Goal: Transaction & Acquisition: Obtain resource

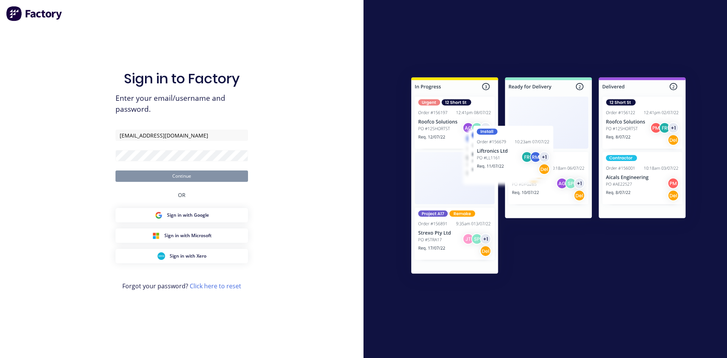
type input "[EMAIL_ADDRESS][DOMAIN_NAME]"
click at [192, 176] on button "Continue" at bounding box center [181, 175] width 132 height 11
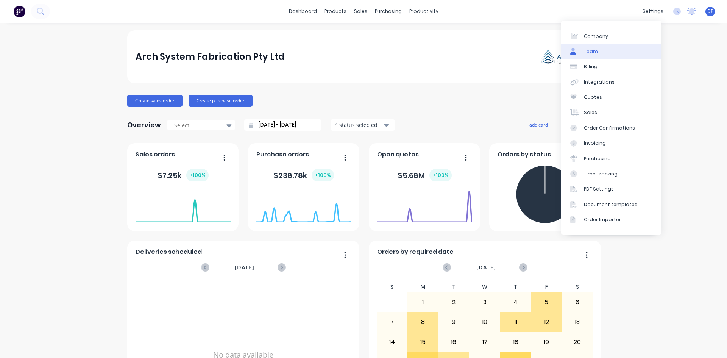
click at [593, 51] on div "Team" at bounding box center [591, 51] width 14 height 7
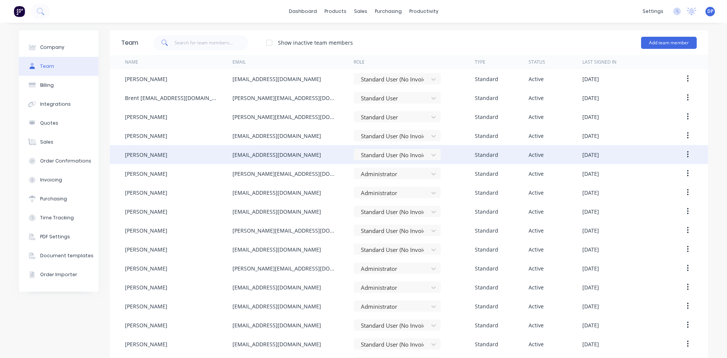
scroll to position [22, 0]
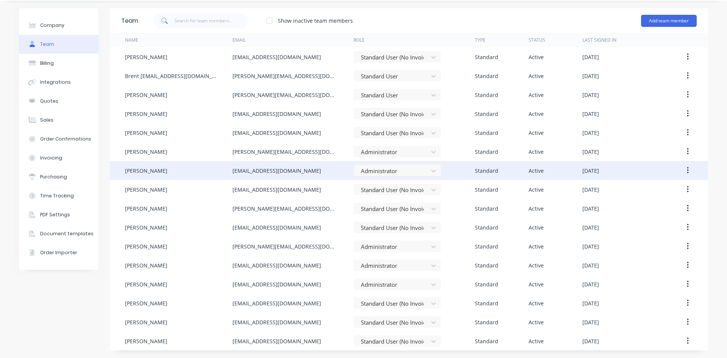
click at [686, 167] on button "button" at bounding box center [688, 171] width 18 height 14
click at [669, 192] on div "Edit" at bounding box center [660, 190] width 58 height 11
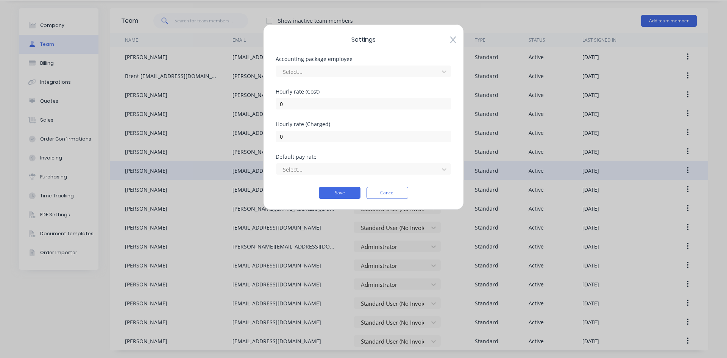
click at [453, 36] on div "Settings Accounting package employee Select... Hourly rate (Cost) 0 Hourly rate…" at bounding box center [363, 116] width 201 height 185
click at [386, 194] on button "Cancel" at bounding box center [387, 193] width 42 height 12
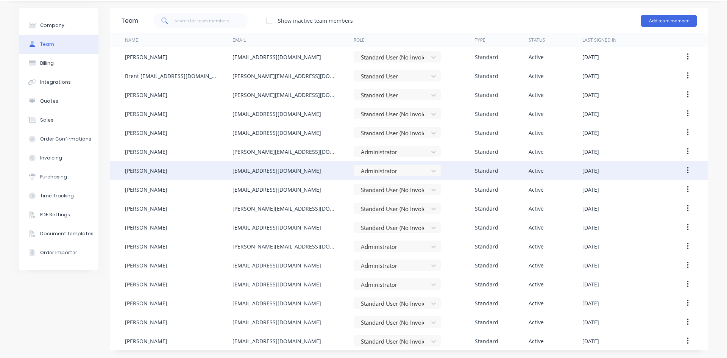
drag, startPoint x: 150, startPoint y: 165, endPoint x: 137, endPoint y: 175, distance: 15.9
click at [137, 175] on div "Deepthi Priyanka" at bounding box center [179, 170] width 108 height 19
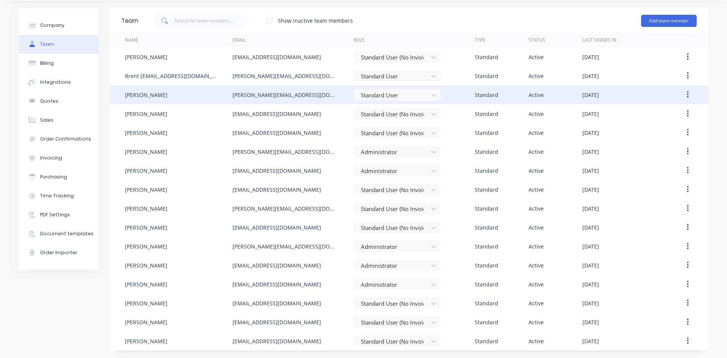
scroll to position [0, 0]
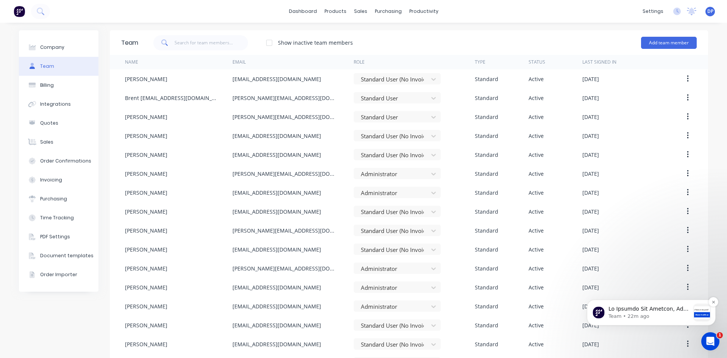
click at [648, 314] on p "Team • 22m ago" at bounding box center [649, 316] width 82 height 7
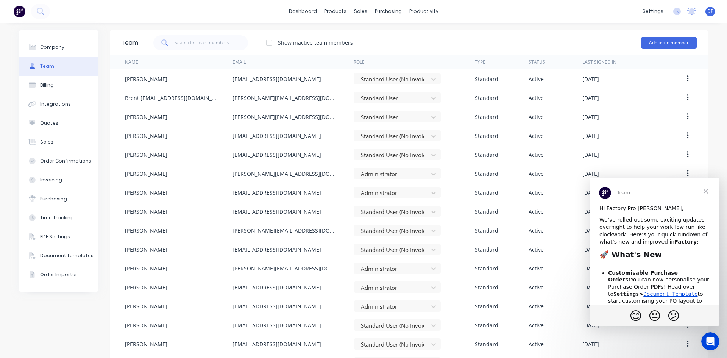
click at [706, 192] on span "Close" at bounding box center [705, 191] width 27 height 27
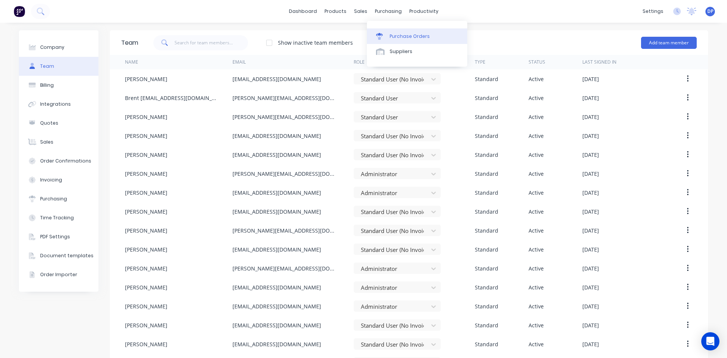
click at [400, 39] on div "Purchase Orders" at bounding box center [410, 36] width 40 height 7
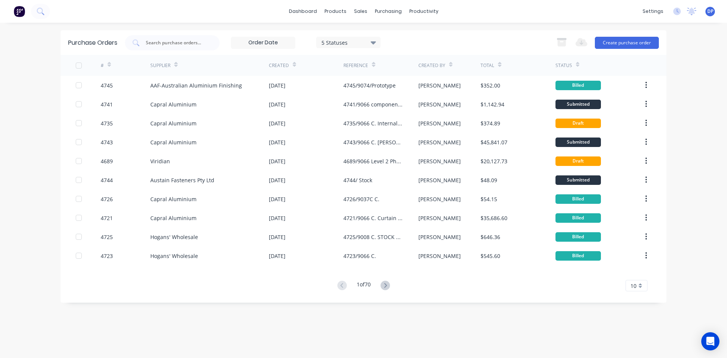
click at [108, 64] on icon at bounding box center [109, 65] width 3 height 6
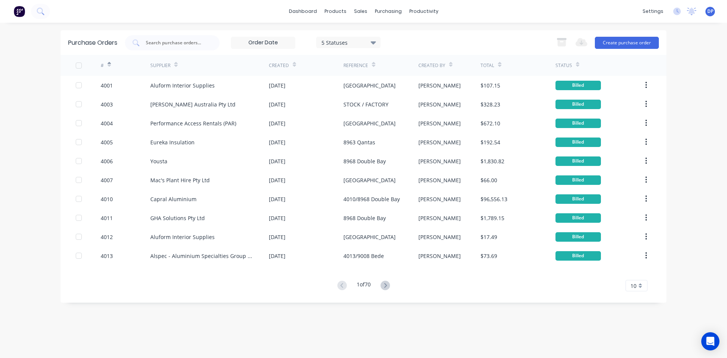
click at [110, 67] on div at bounding box center [109, 64] width 3 height 11
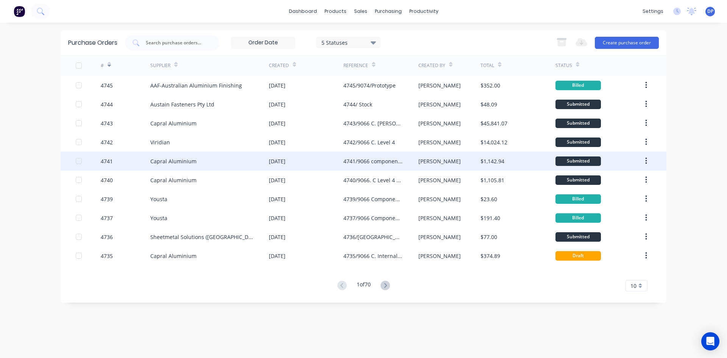
click at [215, 165] on div "Capral Aluminium" at bounding box center [209, 160] width 118 height 19
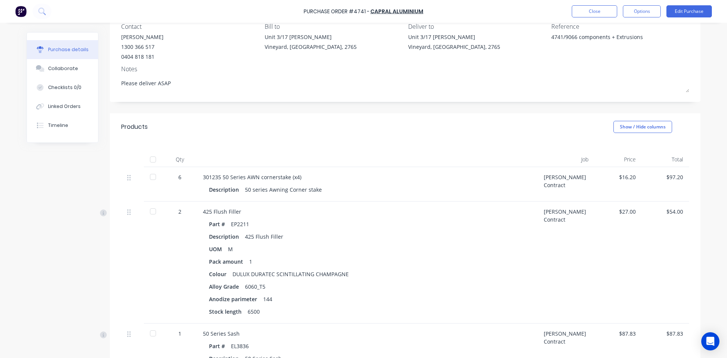
scroll to position [76, 0]
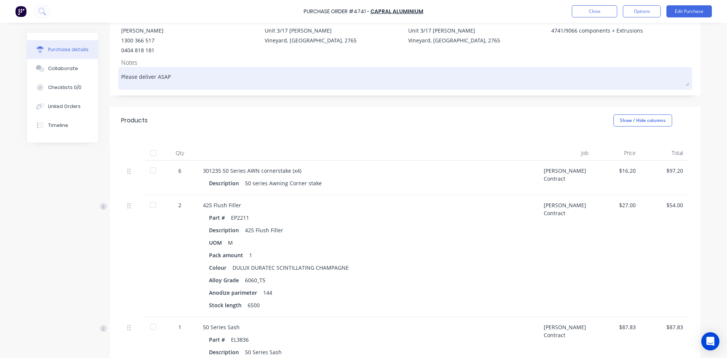
click at [148, 77] on textarea "Please deliver ASAP" at bounding box center [405, 77] width 568 height 17
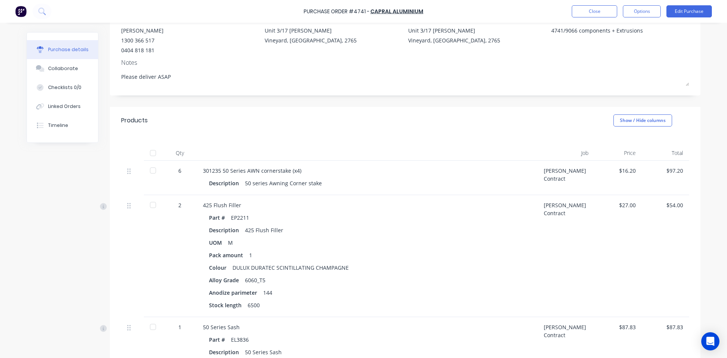
drag, startPoint x: 176, startPoint y: 77, endPoint x: 112, endPoint y: 75, distance: 64.0
click at [112, 75] on div "Contact Caroline Macao 1300 366 517 0404 818 181 Bill to Unit 3/17 Rob Pl Viney…" at bounding box center [405, 51] width 591 height 87
type textarea "x"
type textarea "u"
type textarea "x"
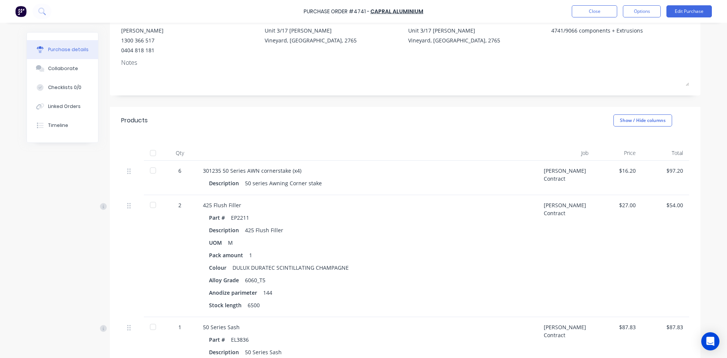
type textarea "P"
type textarea "x"
type textarea "Pl"
type textarea "x"
type textarea "Ple"
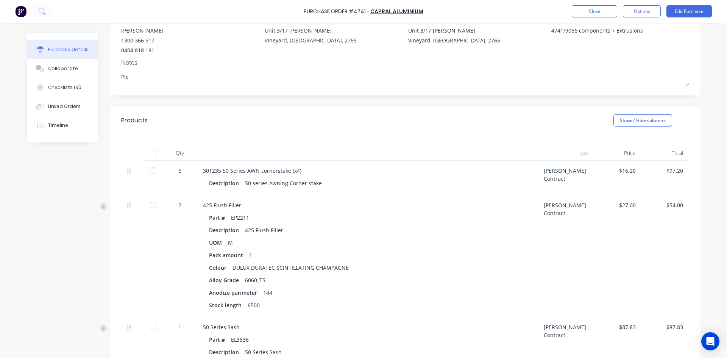
type textarea "x"
type textarea "Plea"
type textarea "x"
type textarea "Pleas"
type textarea "x"
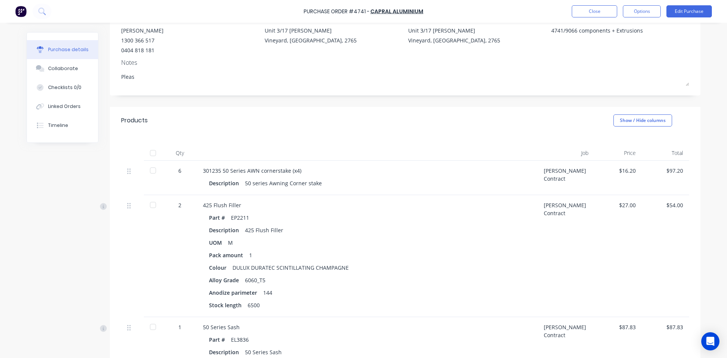
type textarea "Please"
type textarea "x"
type textarea "Please"
type textarea "x"
type textarea "Please d"
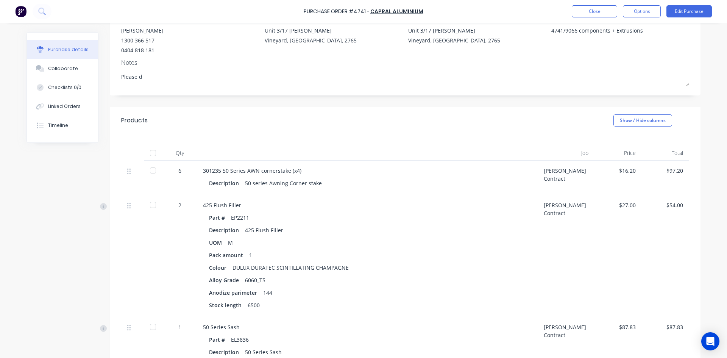
type textarea "x"
type textarea "Please de"
type textarea "x"
type textarea "Please del"
type textarea "x"
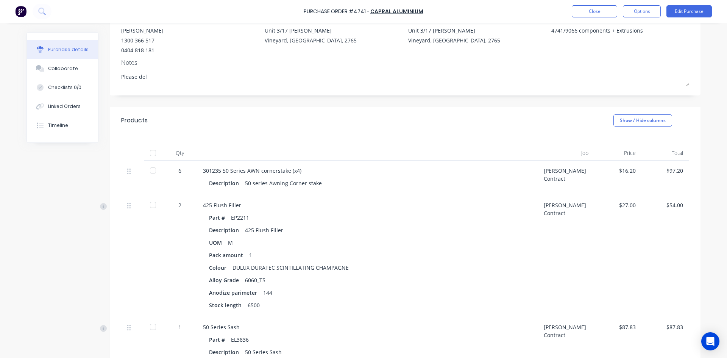
type textarea "Please deli"
type textarea "x"
type textarea "Please deliv"
type textarea "x"
type textarea "Please delive"
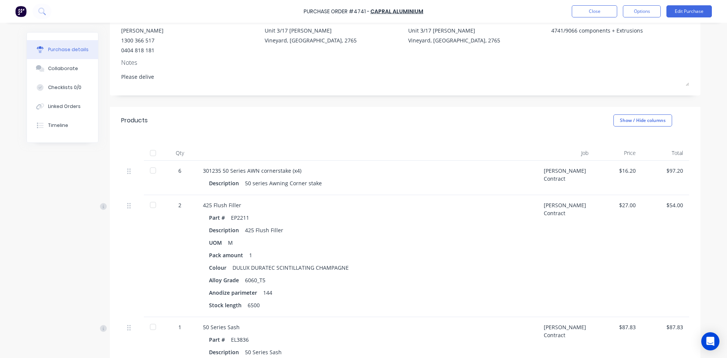
type textarea "x"
type textarea "Please deliver"
type textarea "x"
type textarea "Please deliver"
type textarea "x"
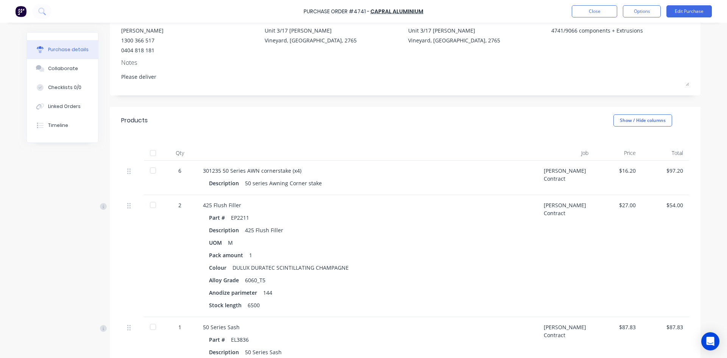
type textarea "Please deliver U"
type textarea "x"
type textarea "Please deliver UR"
type textarea "x"
type textarea "Please deliver URG"
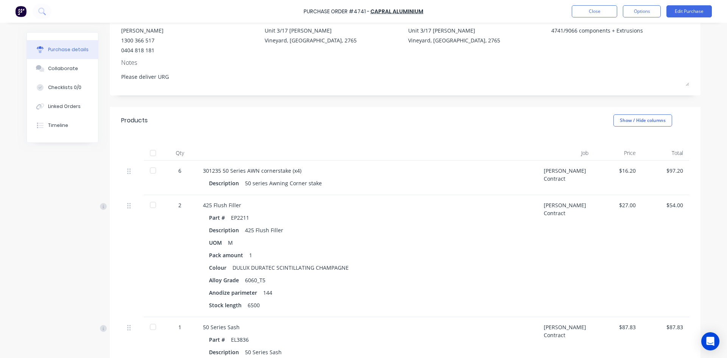
type textarea "x"
type textarea "Please deliver URGE"
type textarea "x"
type textarea "Please deliver URGEN"
type textarea "x"
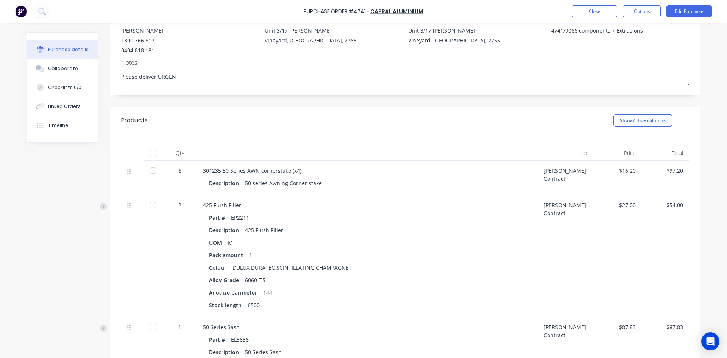
type textarea "Please deliver URGENT"
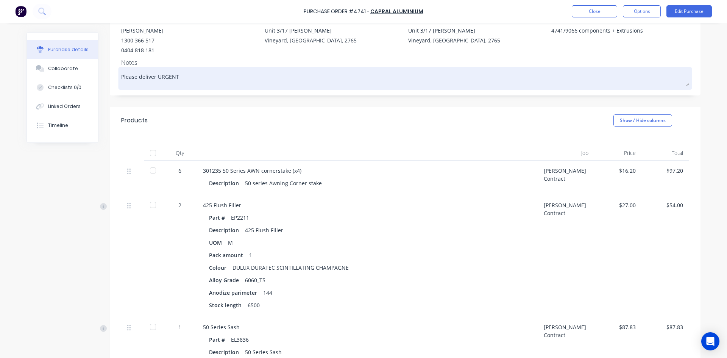
type textarea "x"
type textarea "Please deliver URGENT"
type textarea "x"
type textarea "Please deliver URGENT an"
type textarea "x"
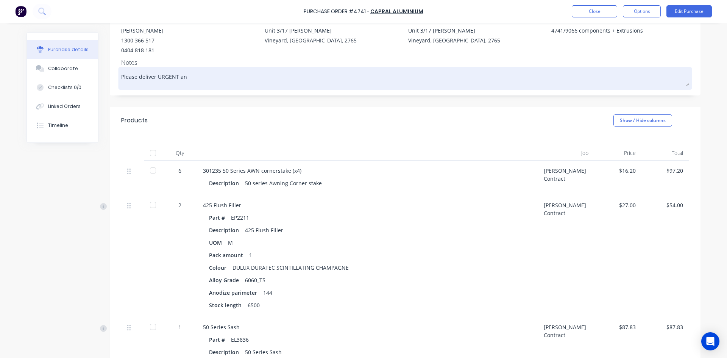
type textarea "Please deliver URGENT and"
type textarea "x"
type textarea "Please deliver URGENT and"
type textarea "x"
type textarea "Please deliver URGENT and c"
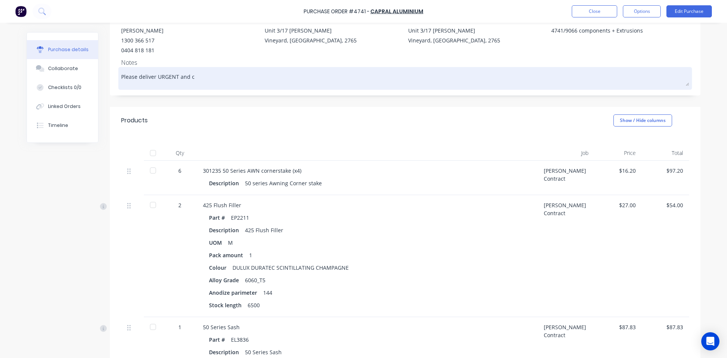
type textarea "x"
type textarea "Please deliver URGENT and co"
type textarea "x"
type textarea "Please deliver URGENT and con"
type textarea "x"
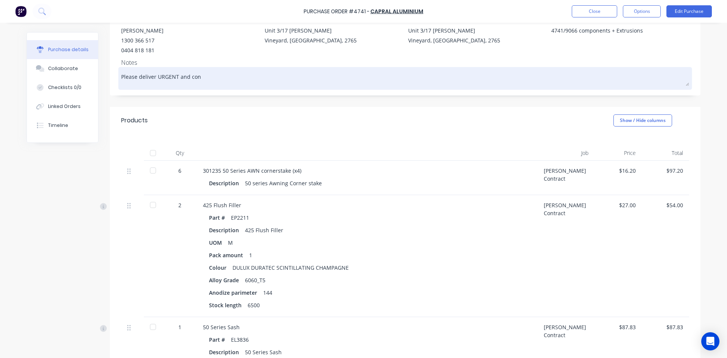
type textarea "Please deliver URGENT and conf"
type textarea "x"
type textarea "Please deliver URGENT and confi"
type textarea "x"
type textarea "Please deliver URGENT and confir"
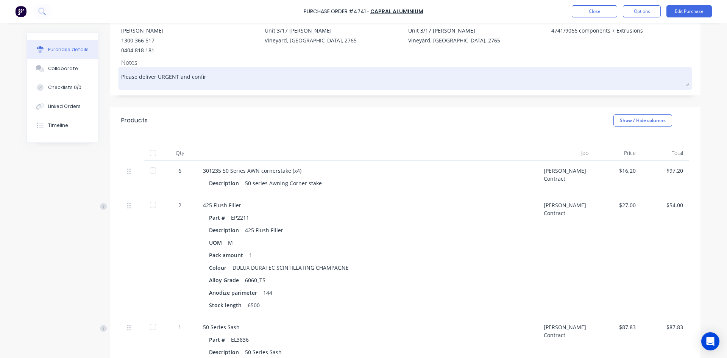
type textarea "x"
type textarea "Please deliver URGENT and confirm"
type textarea "x"
type textarea "Please deliver URGENT and confirm"
type textarea "x"
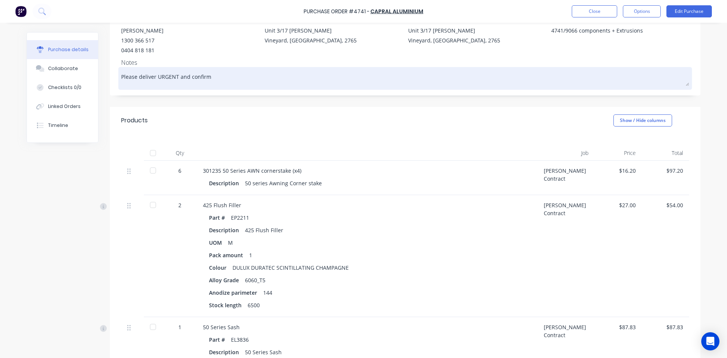
type textarea "Please deliver URGENT and confirm E"
type textarea "x"
type textarea "Please deliver URGENT and confirm ET"
type textarea "x"
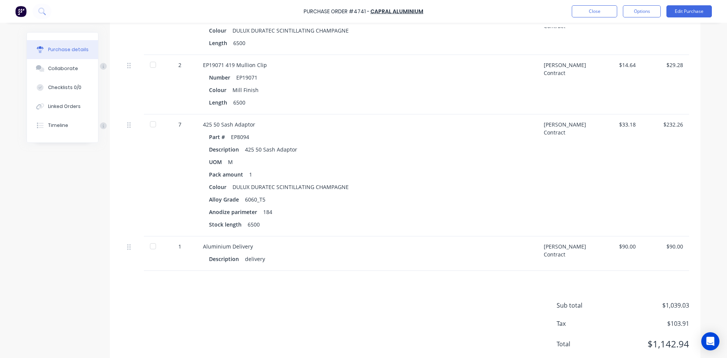
scroll to position [658, 0]
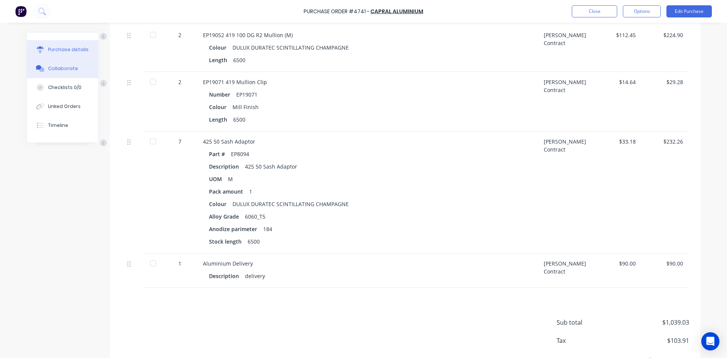
type textarea "Please deliver URGENT and confirm ETA"
type textarea "x"
type textarea "Please deliver URGENT and confirm ETA"
click at [62, 66] on div "Collaborate" at bounding box center [63, 68] width 30 height 7
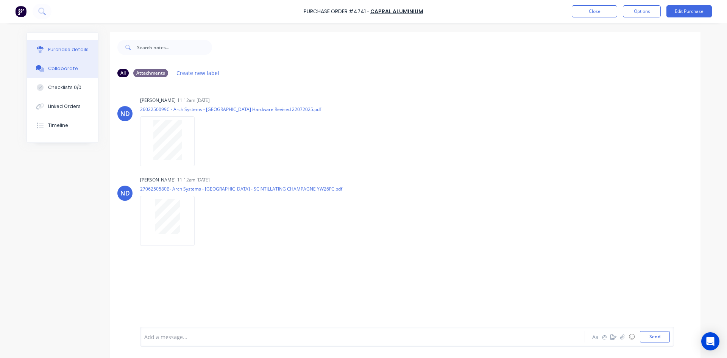
click at [53, 52] on div "Purchase details" at bounding box center [68, 49] width 41 height 7
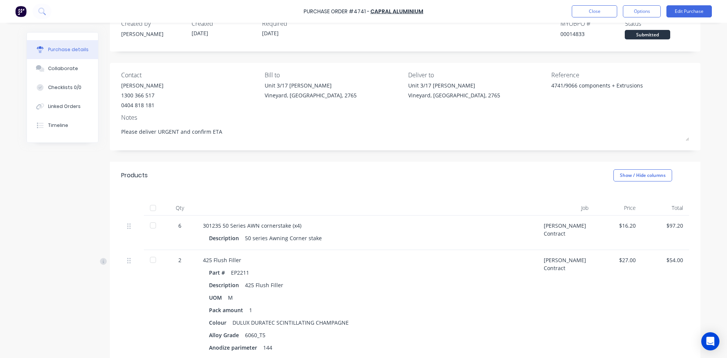
scroll to position [38, 0]
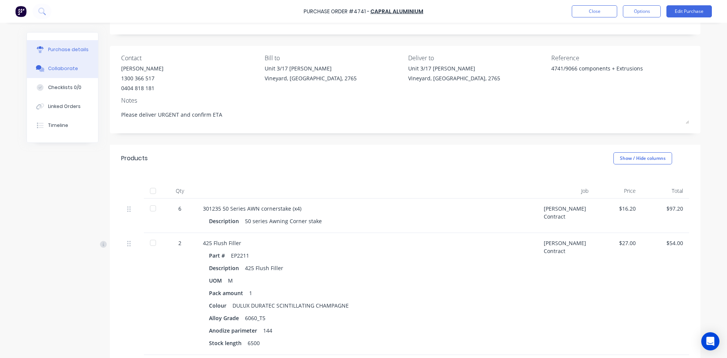
click at [39, 70] on icon at bounding box center [41, 69] width 5 height 5
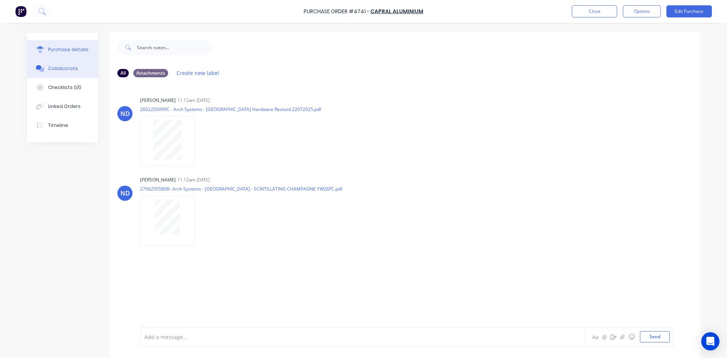
click at [67, 48] on div "Purchase details" at bounding box center [68, 49] width 41 height 7
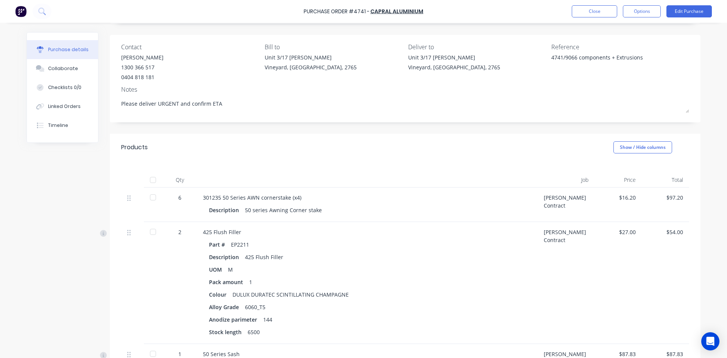
scroll to position [76, 0]
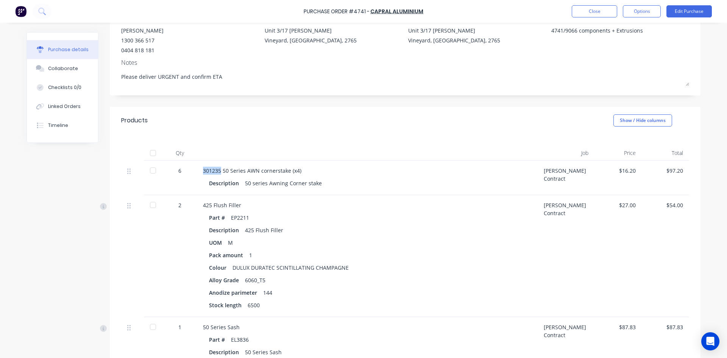
drag, startPoint x: 199, startPoint y: 171, endPoint x: 219, endPoint y: 174, distance: 19.5
click at [219, 174] on div "301235 50 Series AWN cornerstake (x4) Description 50 series Awning Corner stake" at bounding box center [367, 177] width 341 height 34
copy div "301235"
click at [637, 12] on button "Options" at bounding box center [642, 11] width 38 height 12
click at [626, 29] on div "Print / Email" at bounding box center [624, 30] width 58 height 11
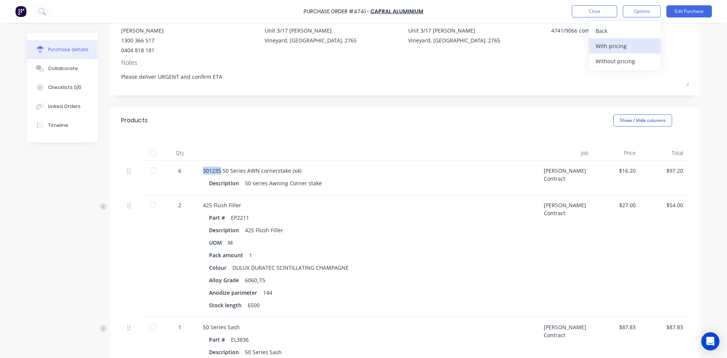
click at [625, 47] on div "With pricing" at bounding box center [624, 46] width 58 height 11
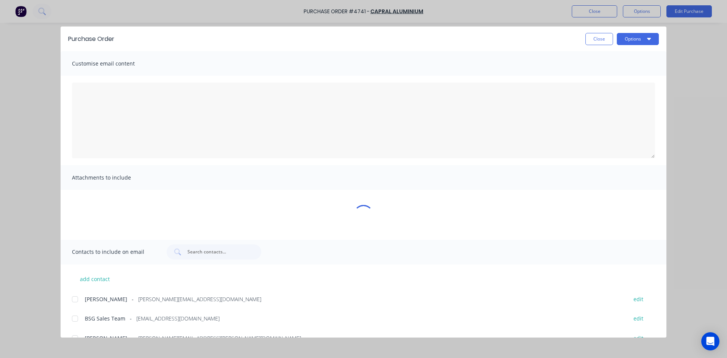
scroll to position [0, 0]
type textarea "x"
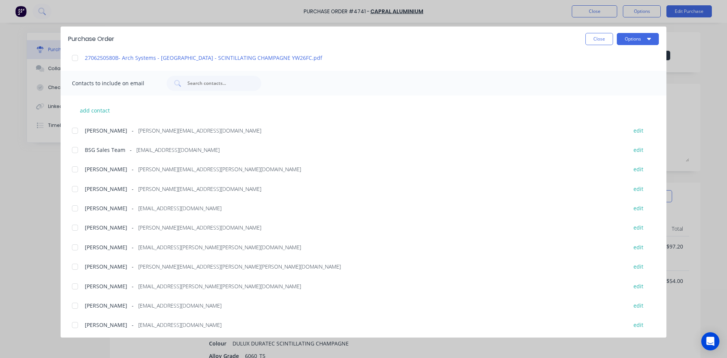
scroll to position [202, 0]
click at [76, 168] on div at bounding box center [74, 167] width 15 height 15
click at [75, 148] on div at bounding box center [74, 148] width 15 height 15
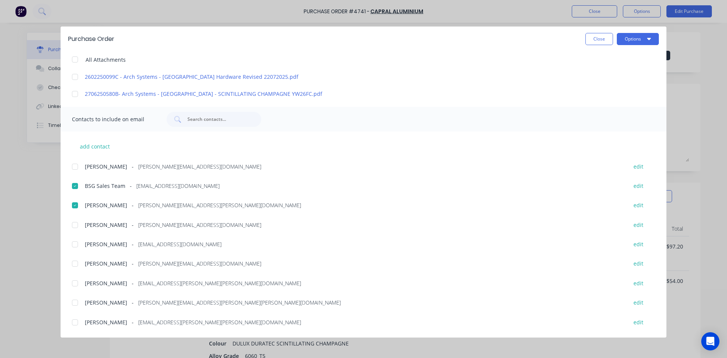
scroll to position [164, 0]
click at [79, 264] on div at bounding box center [74, 263] width 15 height 15
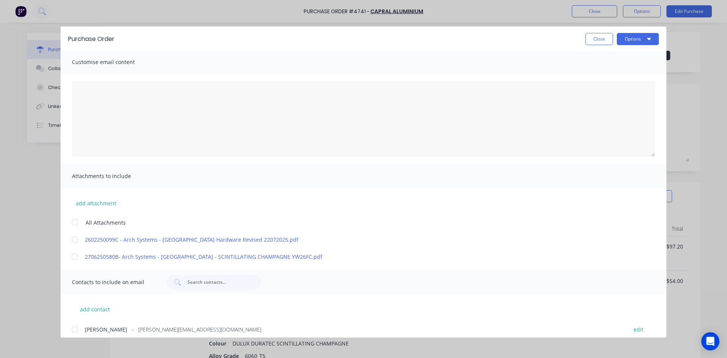
scroll to position [0, 0]
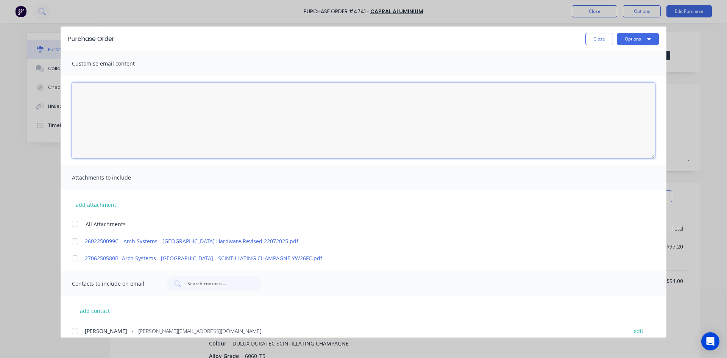
click at [112, 122] on textarea "17/09/25" at bounding box center [363, 121] width 583 height 76
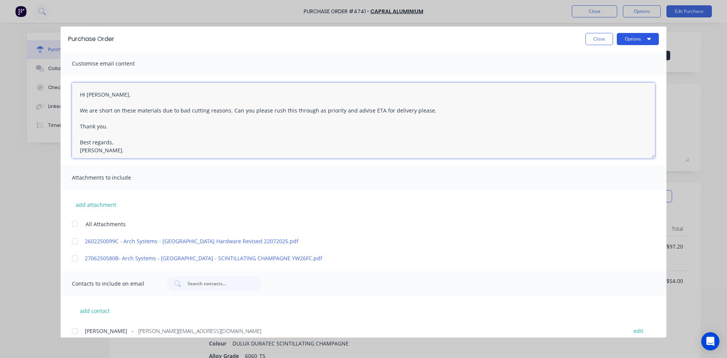
type textarea "Hi Caroline, We are short on these materials due to bad cutting reasons. Can yo…"
click at [641, 39] on button "Options" at bounding box center [638, 39] width 42 height 12
click at [603, 86] on div "Email" at bounding box center [623, 88] width 58 height 11
click at [646, 39] on button "Options" at bounding box center [638, 39] width 42 height 12
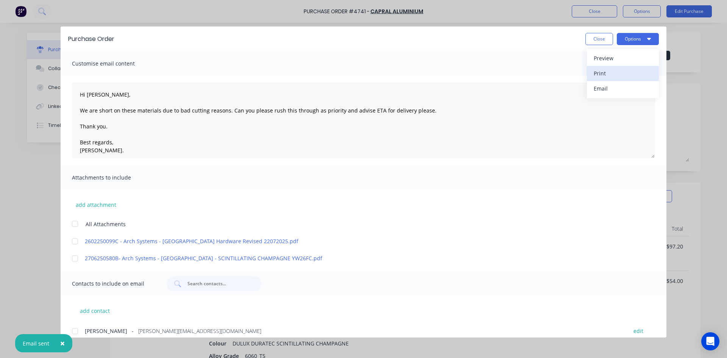
click at [610, 75] on div "Print" at bounding box center [623, 73] width 58 height 11
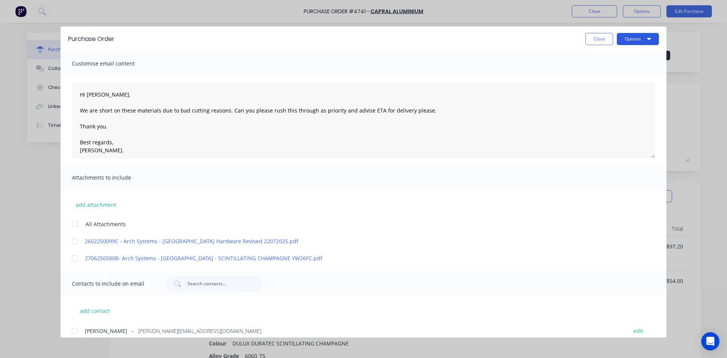
click at [637, 39] on button "Options" at bounding box center [638, 39] width 42 height 12
click at [607, 71] on div "Print" at bounding box center [623, 73] width 58 height 11
type textarea "x"
